Goal: Information Seeking & Learning: Learn about a topic

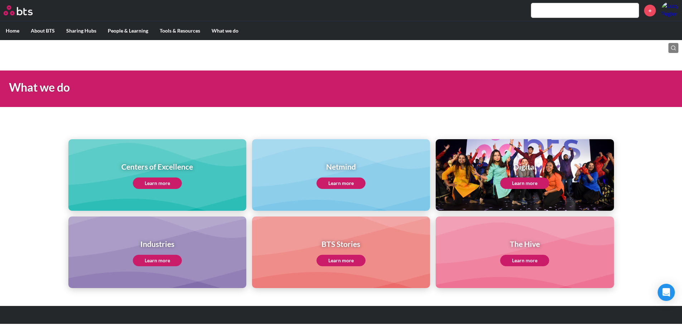
click at [199, 173] on div "Centers of Excellence Learn more" at bounding box center [157, 175] width 178 height 72
click at [172, 184] on link "Learn more" at bounding box center [157, 183] width 49 height 11
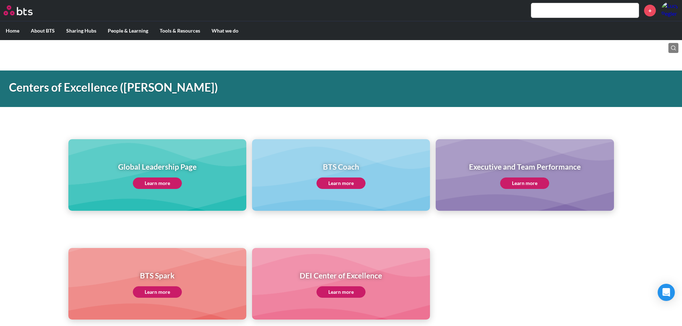
click at [517, 182] on link "Learn more" at bounding box center [524, 183] width 49 height 11
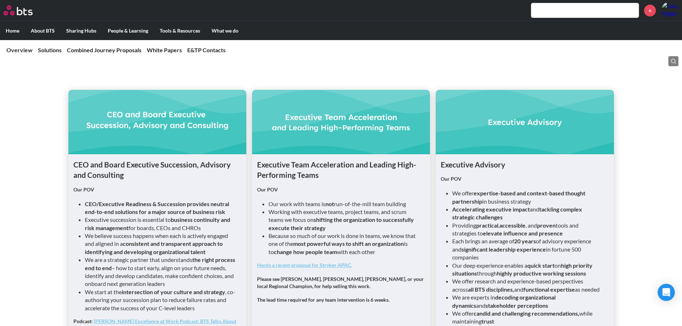
scroll to position [501, 0]
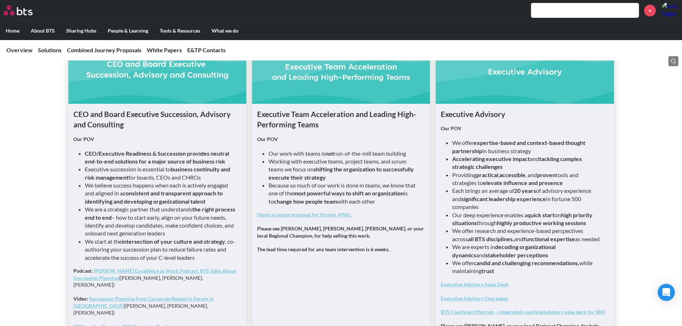
click at [327, 215] on link "Here's a recent proposal for Stryker APAC." at bounding box center [304, 215] width 95 height 6
